Goal: Task Accomplishment & Management: Manage account settings

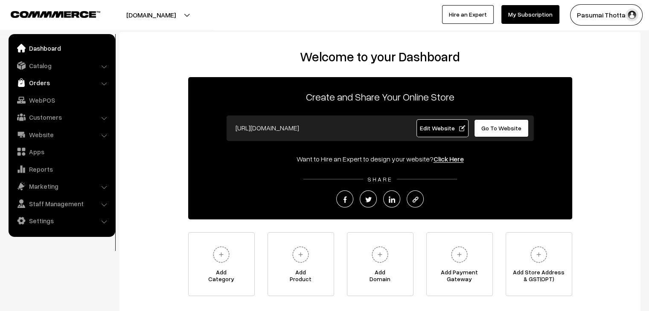
click at [39, 82] on link "Orders" at bounding box center [62, 82] width 102 height 15
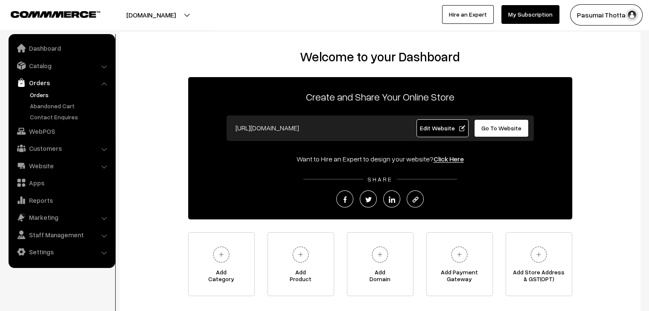
click at [48, 96] on link "Orders" at bounding box center [70, 94] width 84 height 9
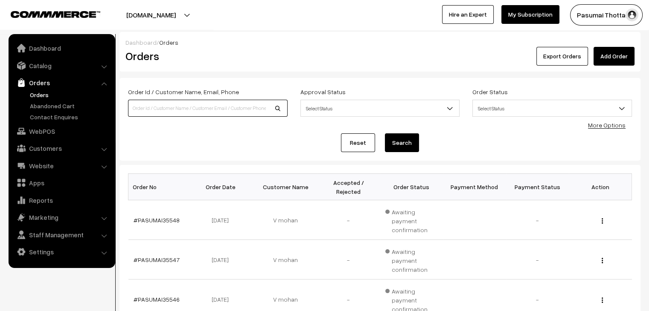
drag, startPoint x: 0, startPoint y: 0, endPoint x: 215, endPoint y: 106, distance: 240.1
click at [215, 106] on input at bounding box center [208, 108] width 160 height 17
type input "9363459139"
click at [385, 133] on button "Search" at bounding box center [402, 142] width 34 height 19
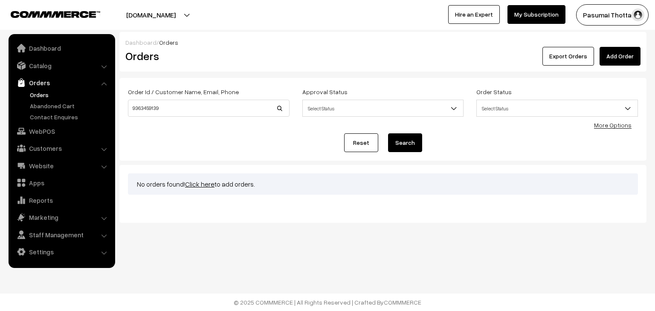
drag, startPoint x: 425, startPoint y: 136, endPoint x: 415, endPoint y: 138, distance: 9.6
click at [424, 136] on div "Reset Search" at bounding box center [383, 142] width 510 height 19
click at [409, 139] on button "Search" at bounding box center [405, 142] width 34 height 19
click at [169, 100] on div "Order Id / Customer Name, Email, Phone 9363459139" at bounding box center [209, 102] width 162 height 30
click at [171, 104] on input "9363459139" at bounding box center [209, 108] width 162 height 17
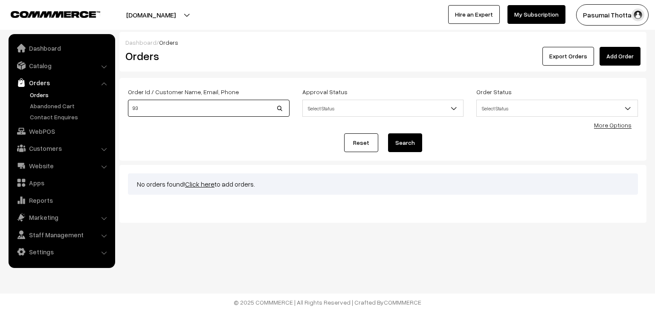
type input "9"
type input "[PERSON_NAME]"
click at [388, 133] on button "Search" at bounding box center [405, 142] width 34 height 19
drag, startPoint x: 0, startPoint y: 0, endPoint x: 171, endPoint y: 104, distance: 199.8
click at [171, 104] on input "ramya bharath" at bounding box center [209, 108] width 162 height 17
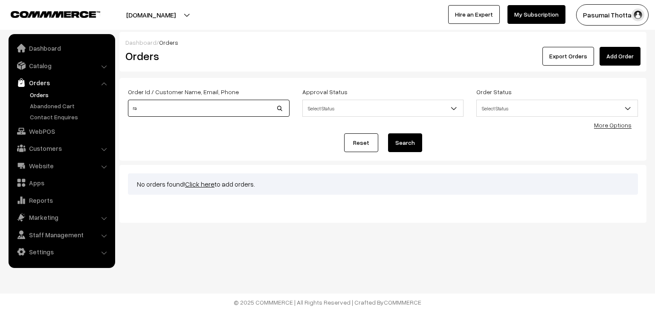
type input "r"
click at [147, 111] on input at bounding box center [209, 108] width 162 height 17
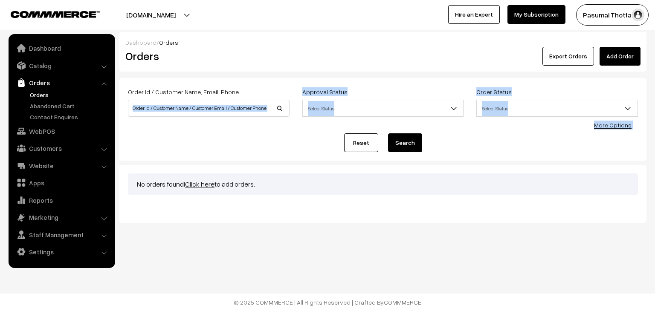
drag, startPoint x: 280, startPoint y: 123, endPoint x: 283, endPoint y: 128, distance: 5.6
click at [283, 128] on div "Order Id / Customer Name, Email, Phone Approval Status Select Status Awaiting A…" at bounding box center [383, 120] width 510 height 66
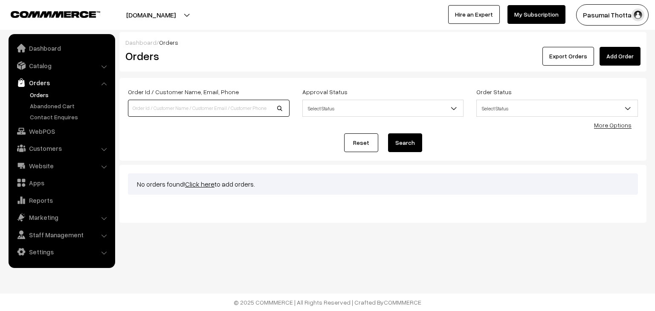
click at [208, 102] on input at bounding box center [209, 108] width 162 height 17
click at [208, 107] on input at bounding box center [209, 108] width 162 height 17
type input "9363459139"
click at [388, 133] on button "Search" at bounding box center [405, 142] width 34 height 19
click at [229, 116] on input "9363459139" at bounding box center [209, 108] width 162 height 17
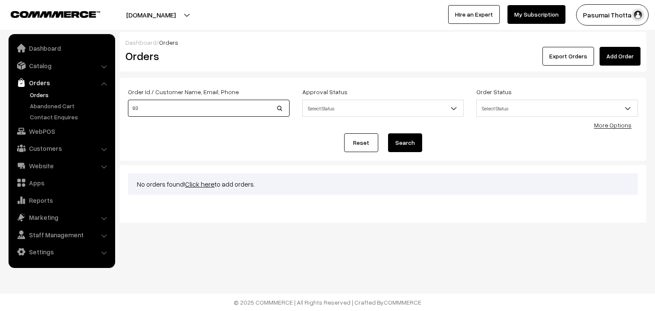
type input "9"
